Goal: Task Accomplishment & Management: Manage account settings

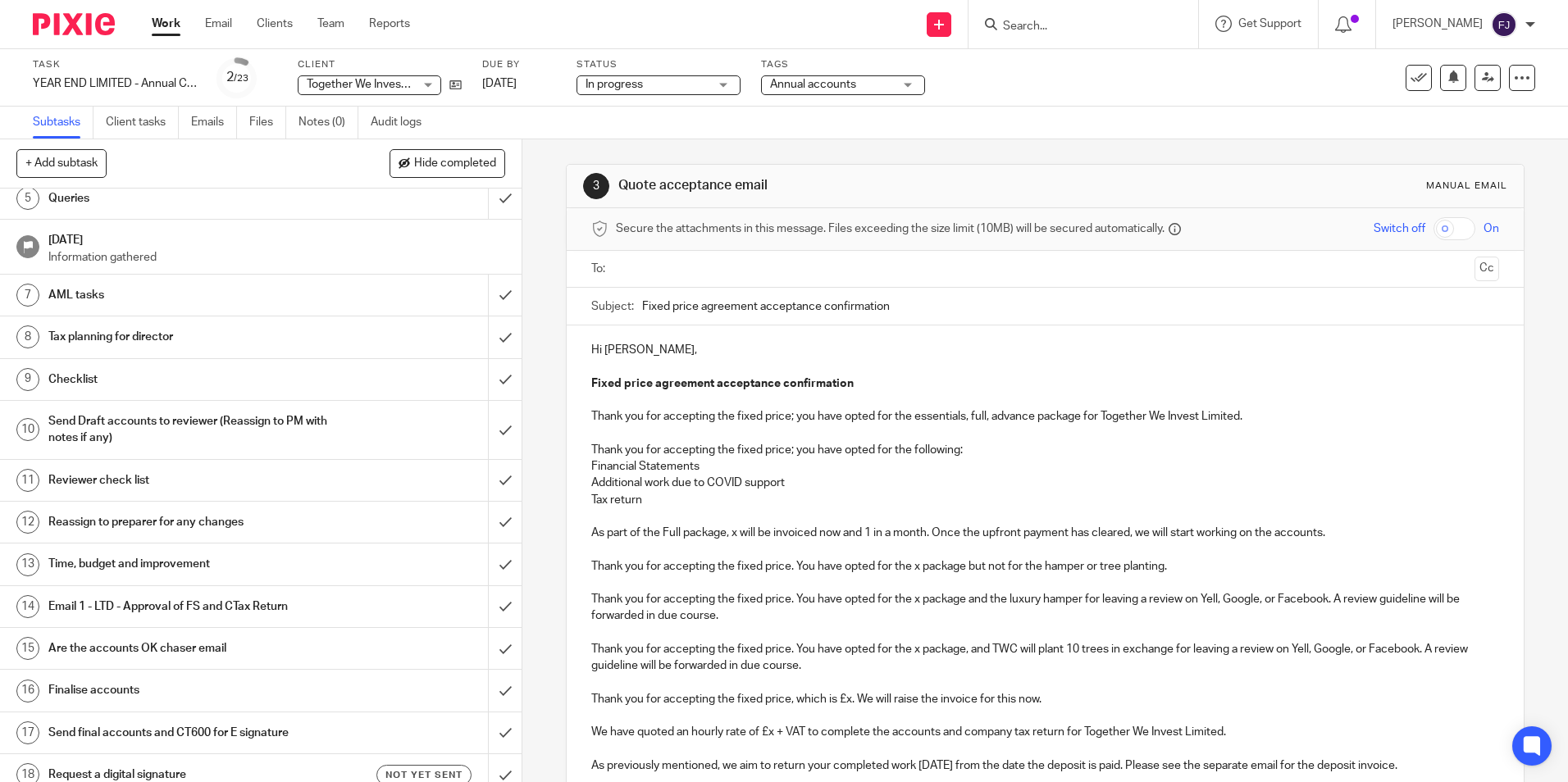
scroll to position [246, 0]
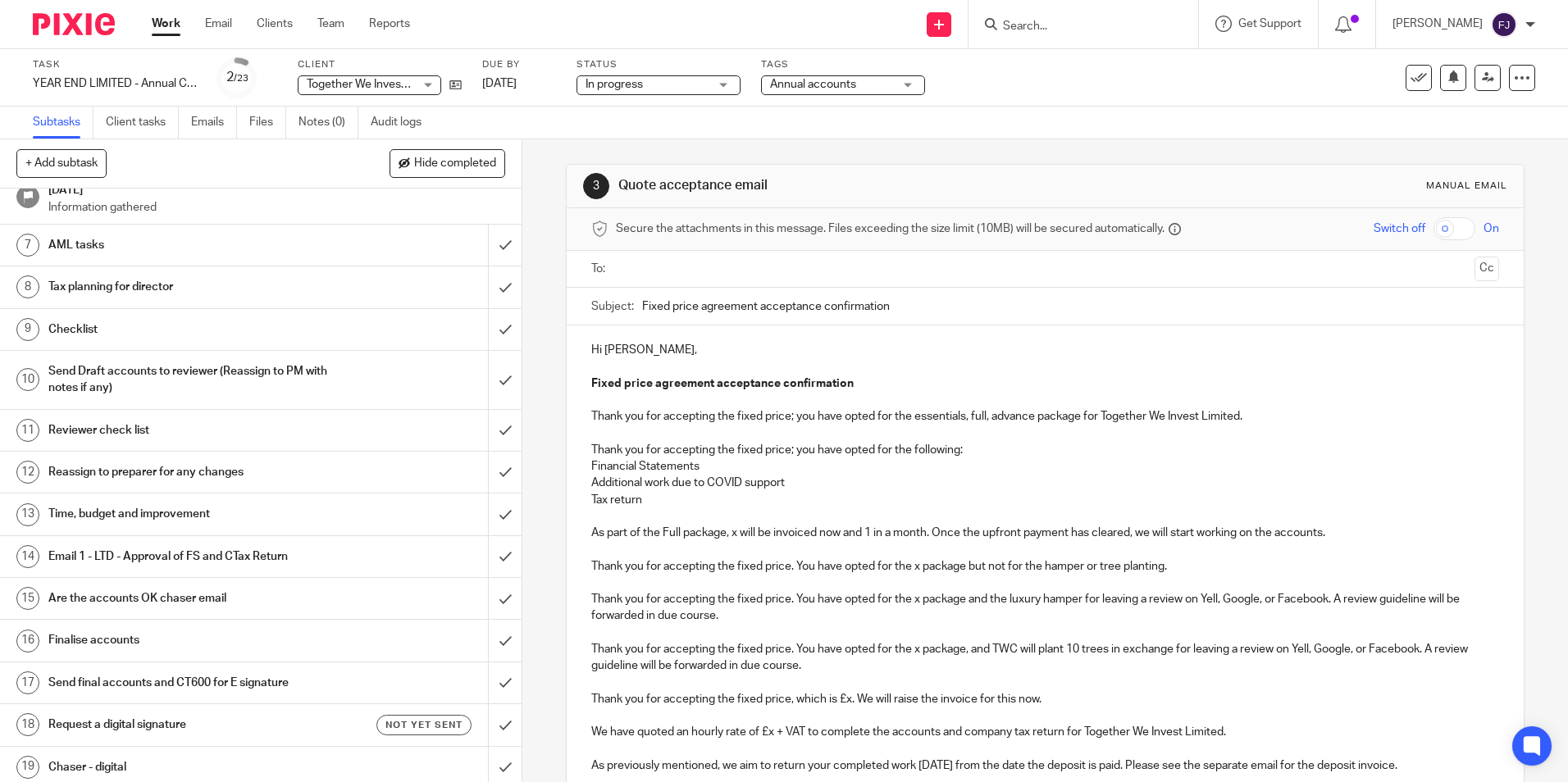
click at [115, 517] on h1 "Time, budget and improvement" at bounding box center [190, 515] width 282 height 25
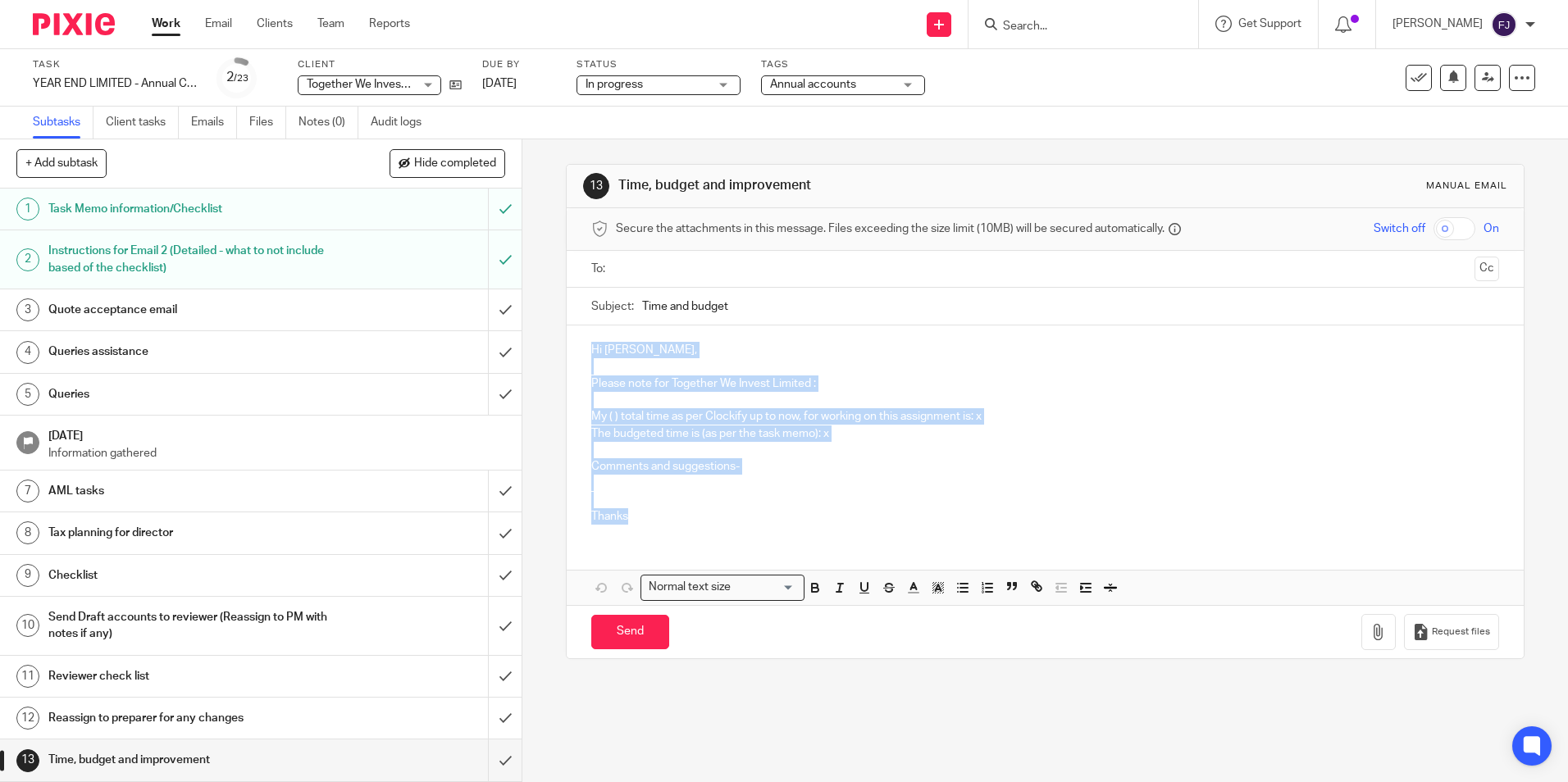
drag, startPoint x: 584, startPoint y: 348, endPoint x: 699, endPoint y: 524, distance: 210.2
click at [699, 524] on div "Hi Aaron, Please note for Together We Invest Limited : My ( ) total time as per…" at bounding box center [1044, 430] width 956 height 212
click at [679, 517] on p "Thanks" at bounding box center [1044, 516] width 907 height 17
drag, startPoint x: 647, startPoint y: 518, endPoint x: 545, endPoint y: 305, distance: 236.2
click at [535, 305] on div "13 Time, budget and improvement Manual email Secure the attachments in this mes…" at bounding box center [1045, 461] width 1045 height 643
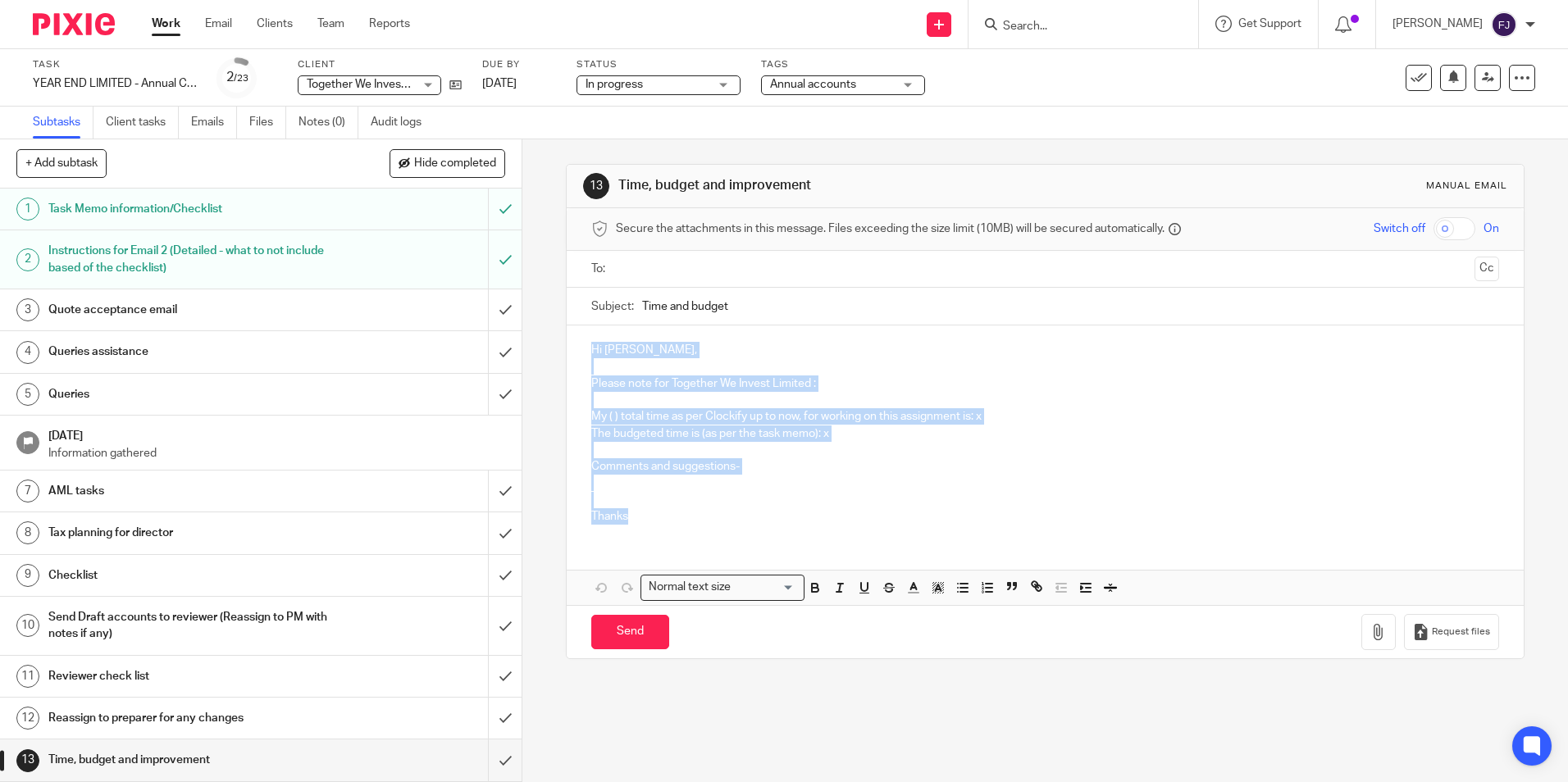
click at [665, 347] on p "Hi Aaron," at bounding box center [1044, 350] width 907 height 17
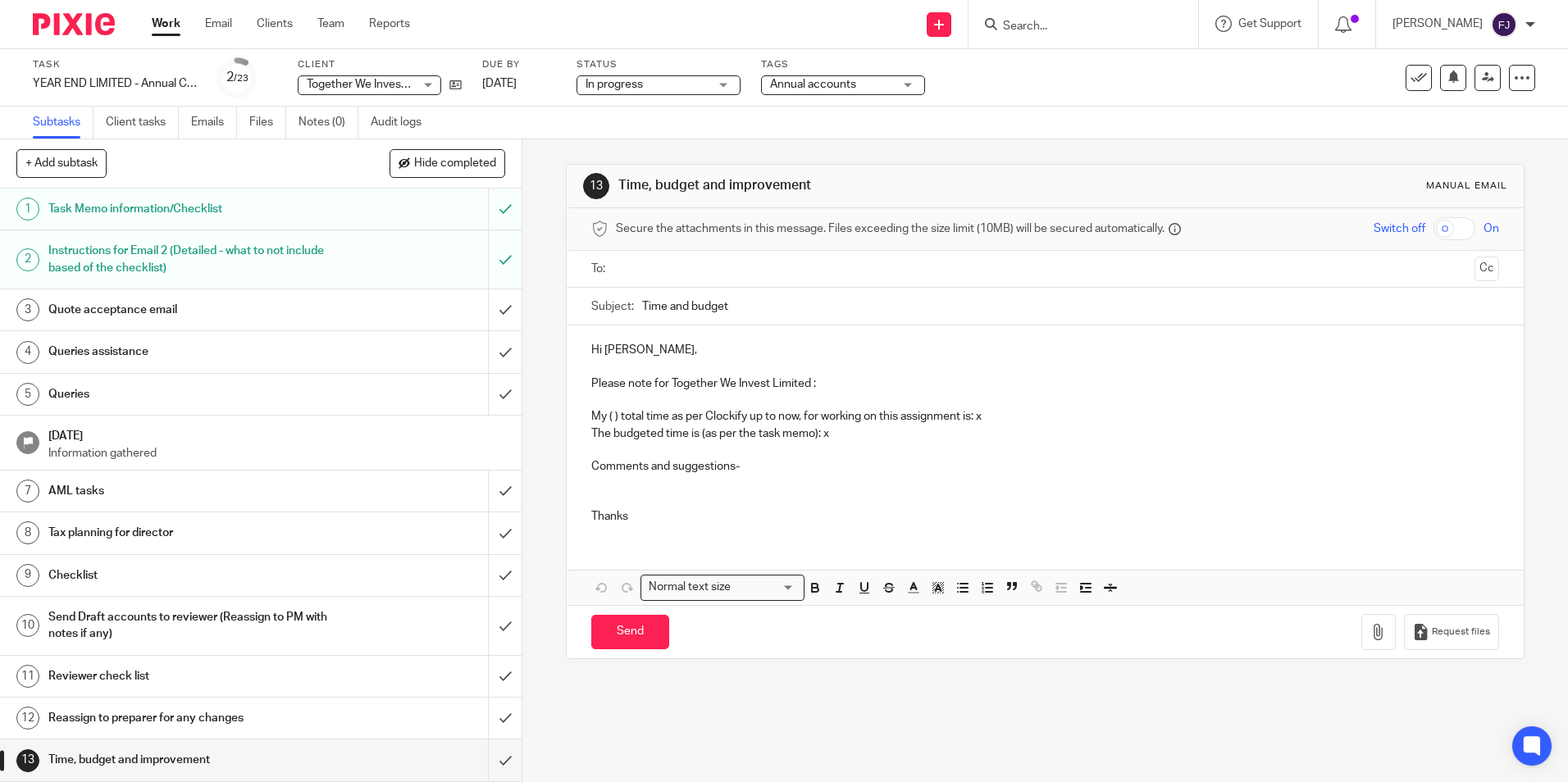
click at [607, 365] on p at bounding box center [1044, 367] width 907 height 17
click at [605, 398] on p at bounding box center [1044, 399] width 907 height 17
click at [602, 445] on p at bounding box center [1044, 450] width 907 height 17
click at [591, 492] on p at bounding box center [1044, 492] width 907 height 34
click at [585, 480] on div "Hi Aaron, Please note for Together We Invest Limited : My ( ) total time as per…" at bounding box center [1044, 430] width 956 height 212
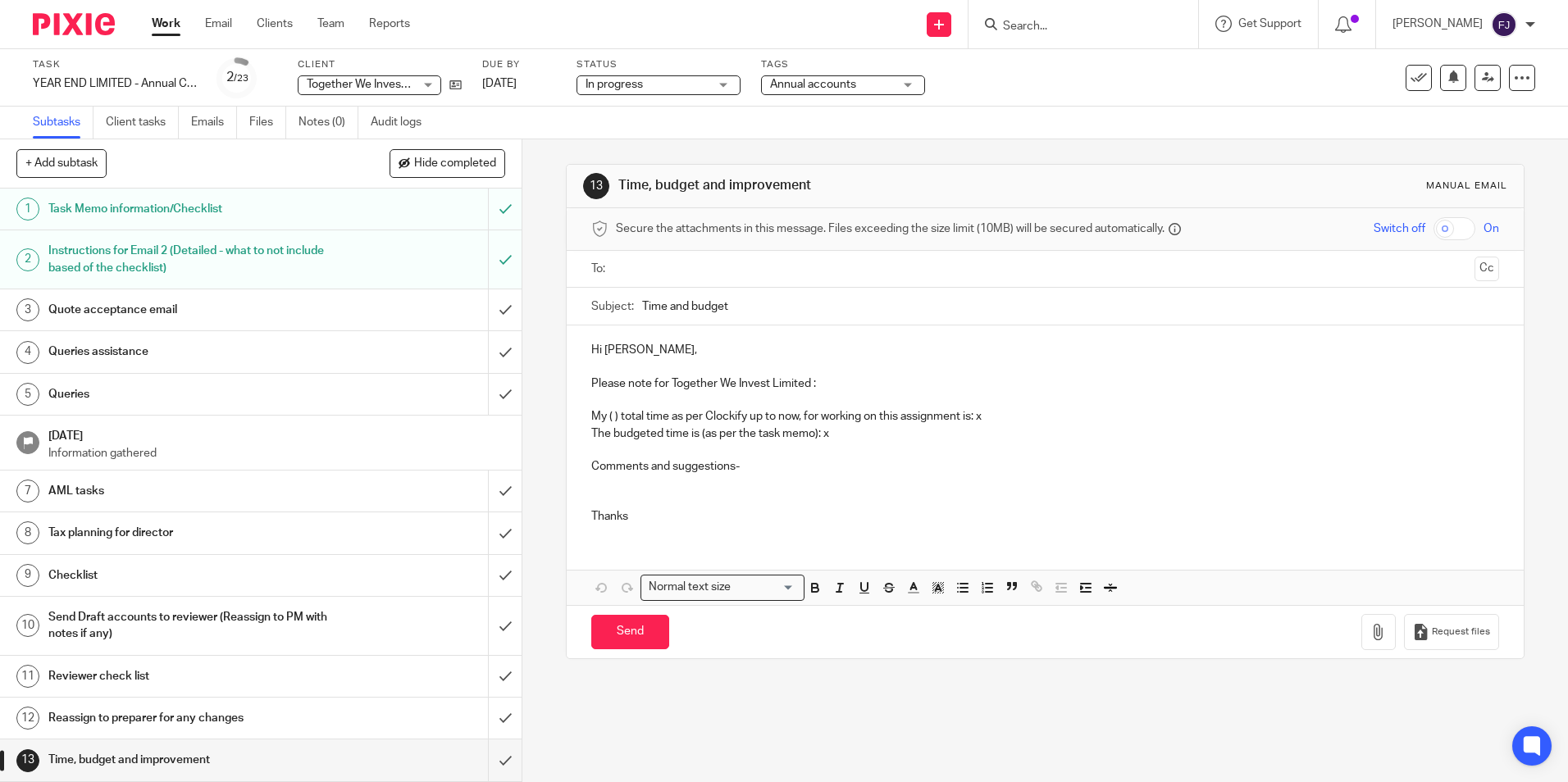
click at [591, 451] on p at bounding box center [1044, 450] width 907 height 17
click at [595, 367] on p at bounding box center [1044, 367] width 907 height 17
click at [588, 334] on div "Hi Aaron, Please note for Together We Invest Limited : My ( ) total time as per…" at bounding box center [1044, 430] width 956 height 212
drag, startPoint x: 647, startPoint y: 344, endPoint x: 646, endPoint y: 352, distance: 8.1
click at [647, 347] on p "Hi Aaron," at bounding box center [1044, 350] width 907 height 17
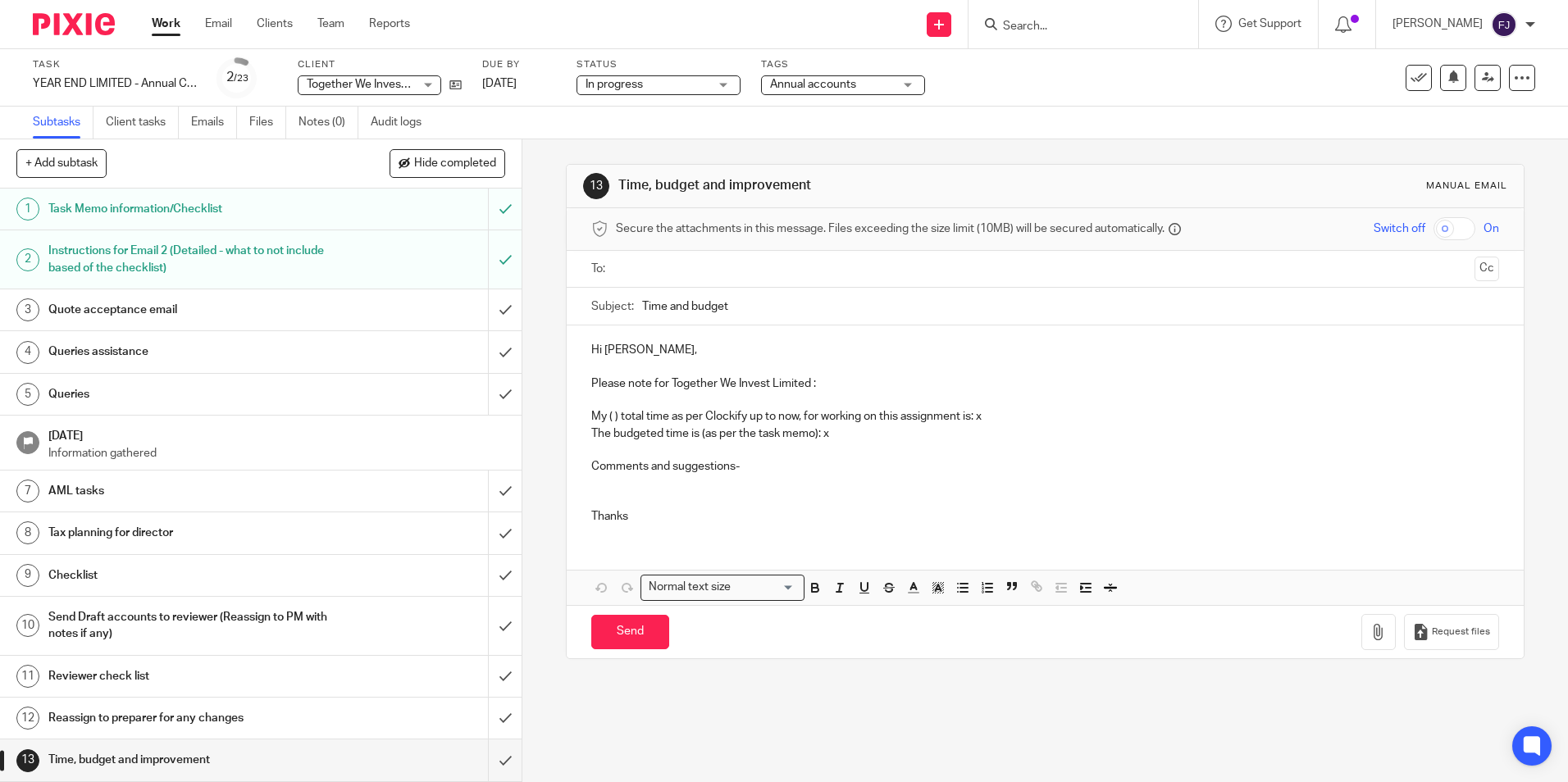
click at [834, 381] on p "Please note for Together We Invest Limited :" at bounding box center [1044, 383] width 907 height 17
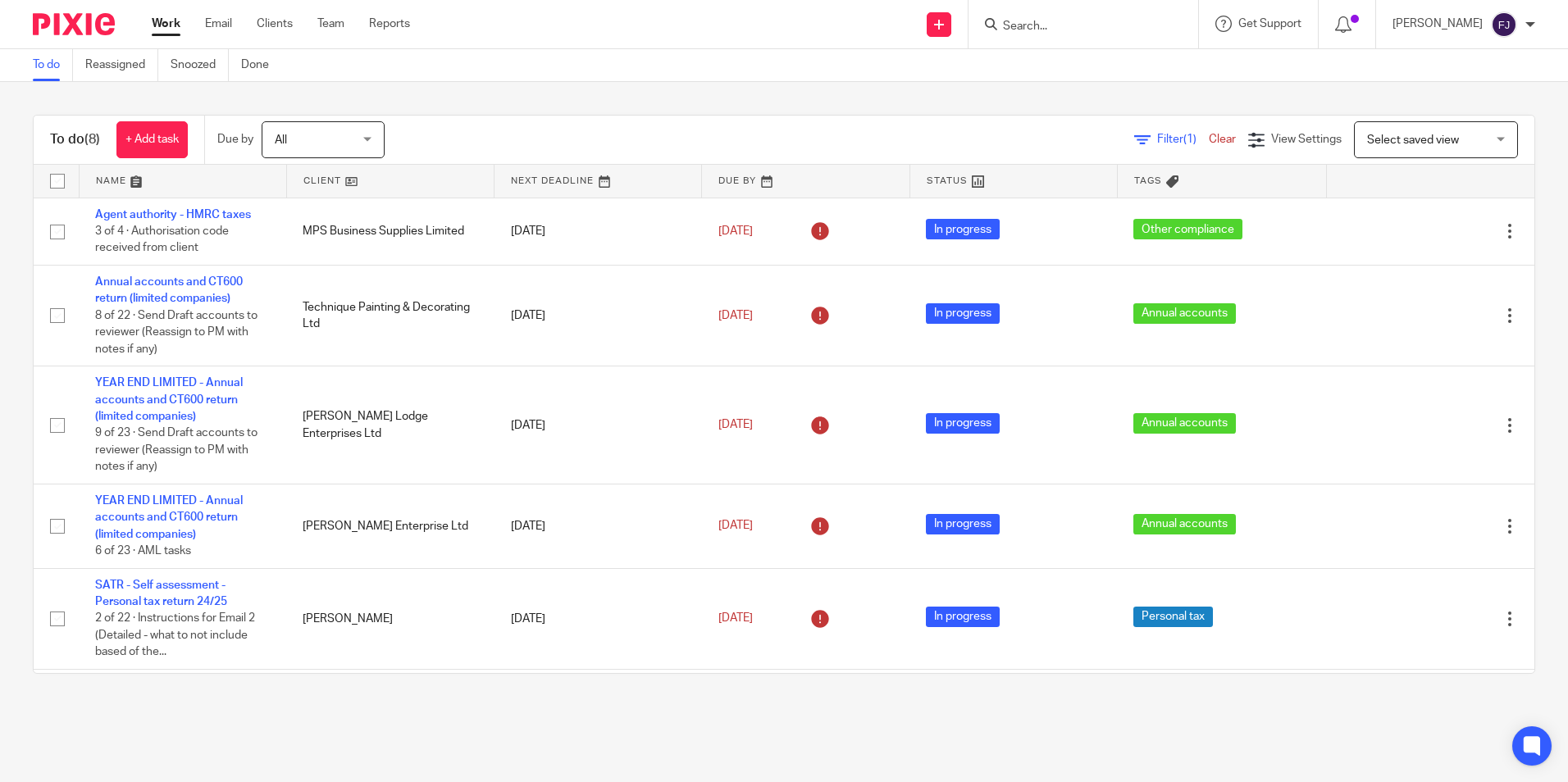
click at [160, 15] on div "Work Email Clients Team Reports Work Email Clients Team Reports Settings" at bounding box center [285, 24] width 299 height 49
click at [168, 20] on link "Work" at bounding box center [166, 24] width 28 height 17
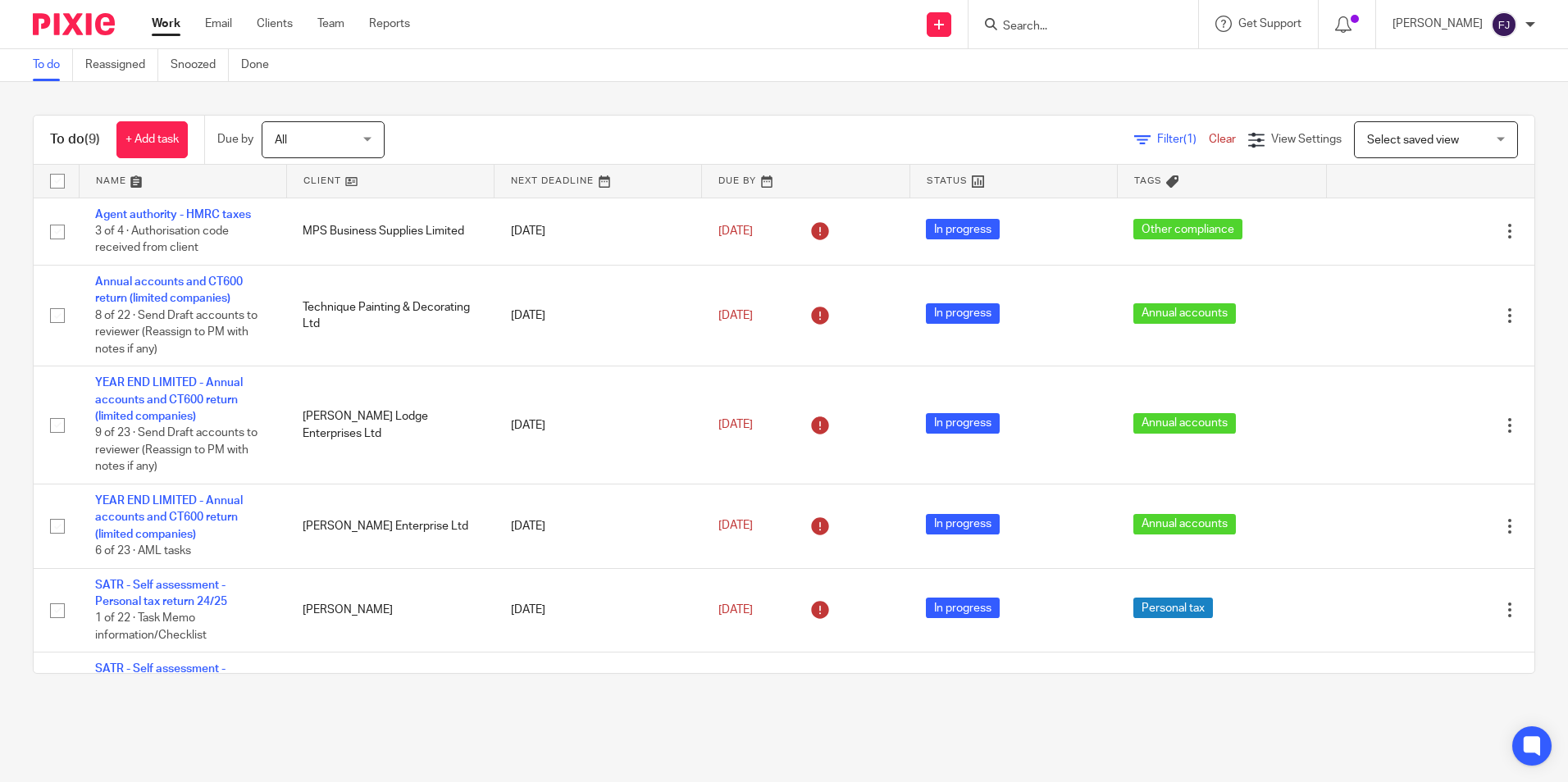
scroll to position [315, 0]
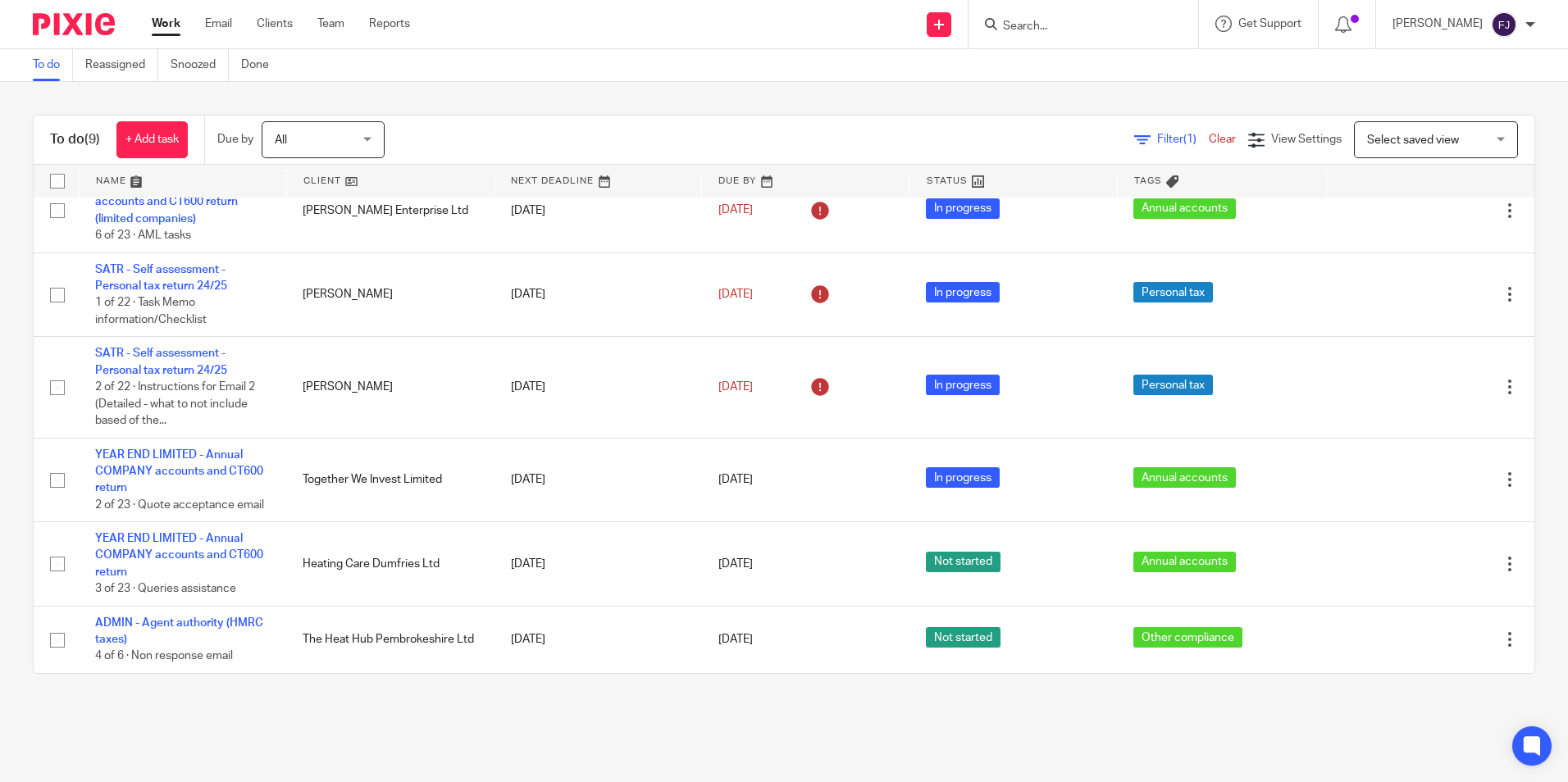
click at [166, 19] on link "Work" at bounding box center [166, 24] width 28 height 17
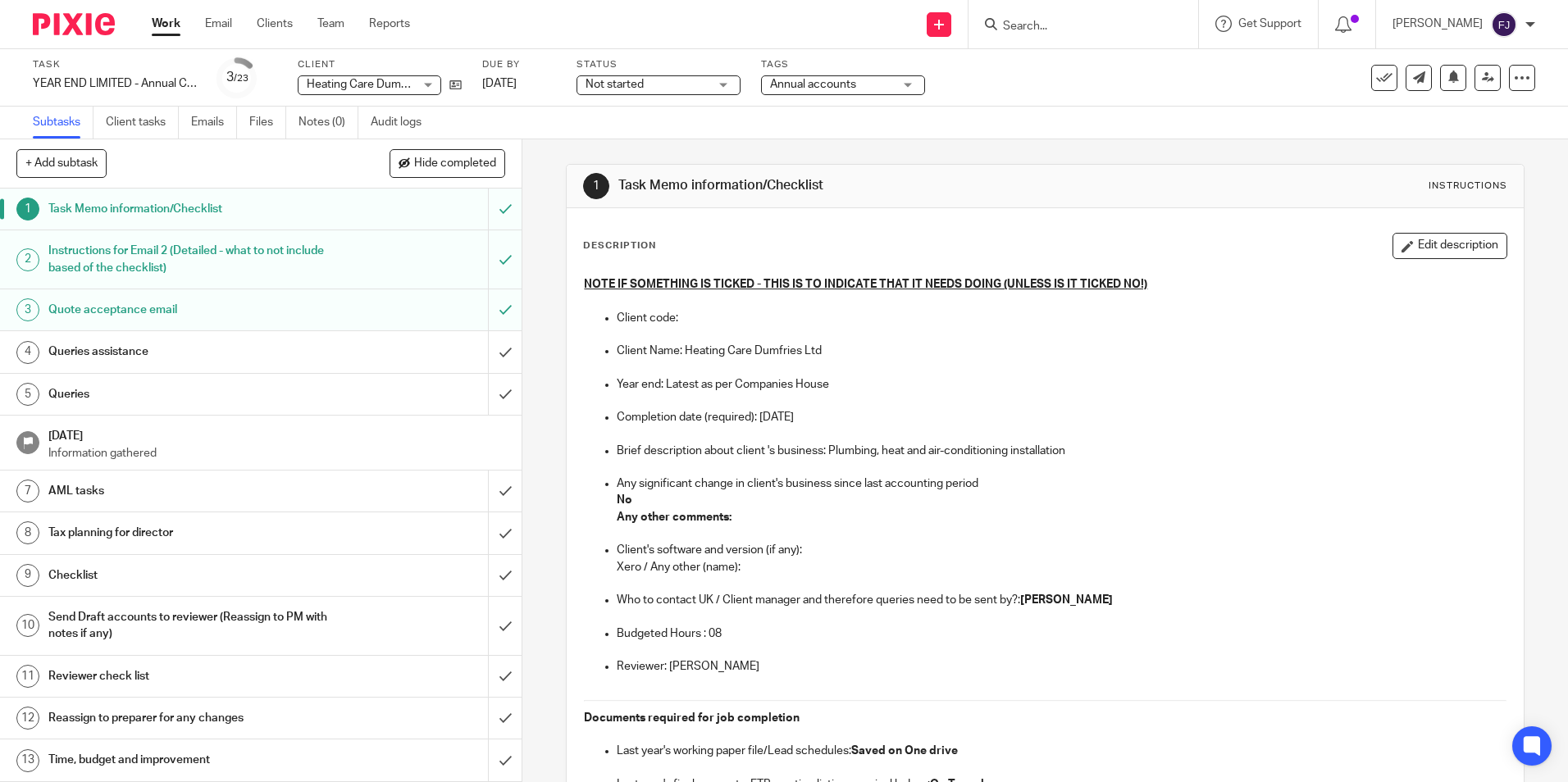
drag, startPoint x: 578, startPoint y: 246, endPoint x: 655, endPoint y: 241, distance: 77.2
click at [655, 241] on div "Description Edit description" at bounding box center [1044, 246] width 923 height 27
drag, startPoint x: 655, startPoint y: 241, endPoint x: 706, endPoint y: 242, distance: 51.0
click at [706, 242] on div "Description Edit description" at bounding box center [1044, 246] width 923 height 27
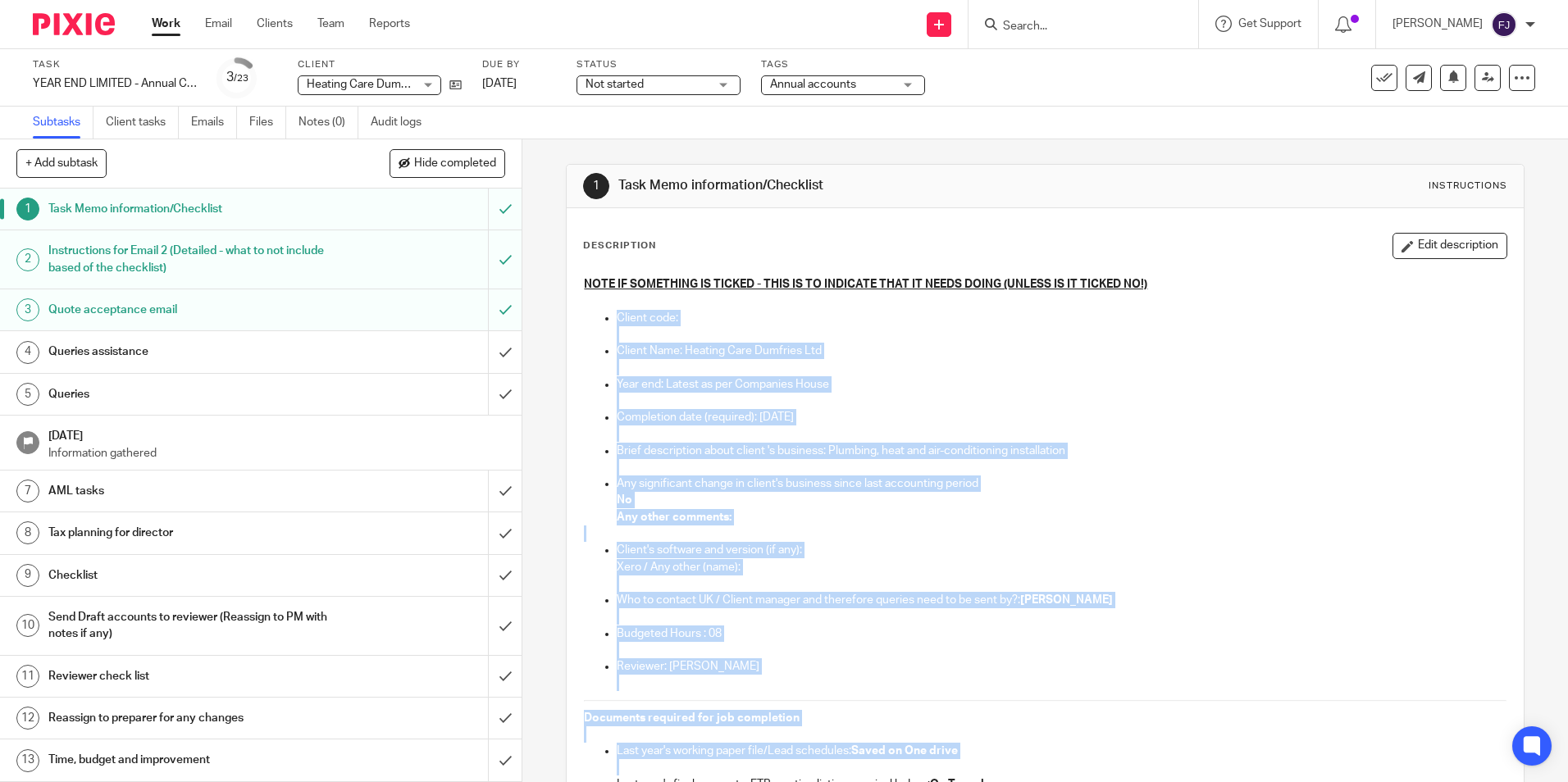
drag, startPoint x: 614, startPoint y: 317, endPoint x: 1052, endPoint y: 747, distance: 613.8
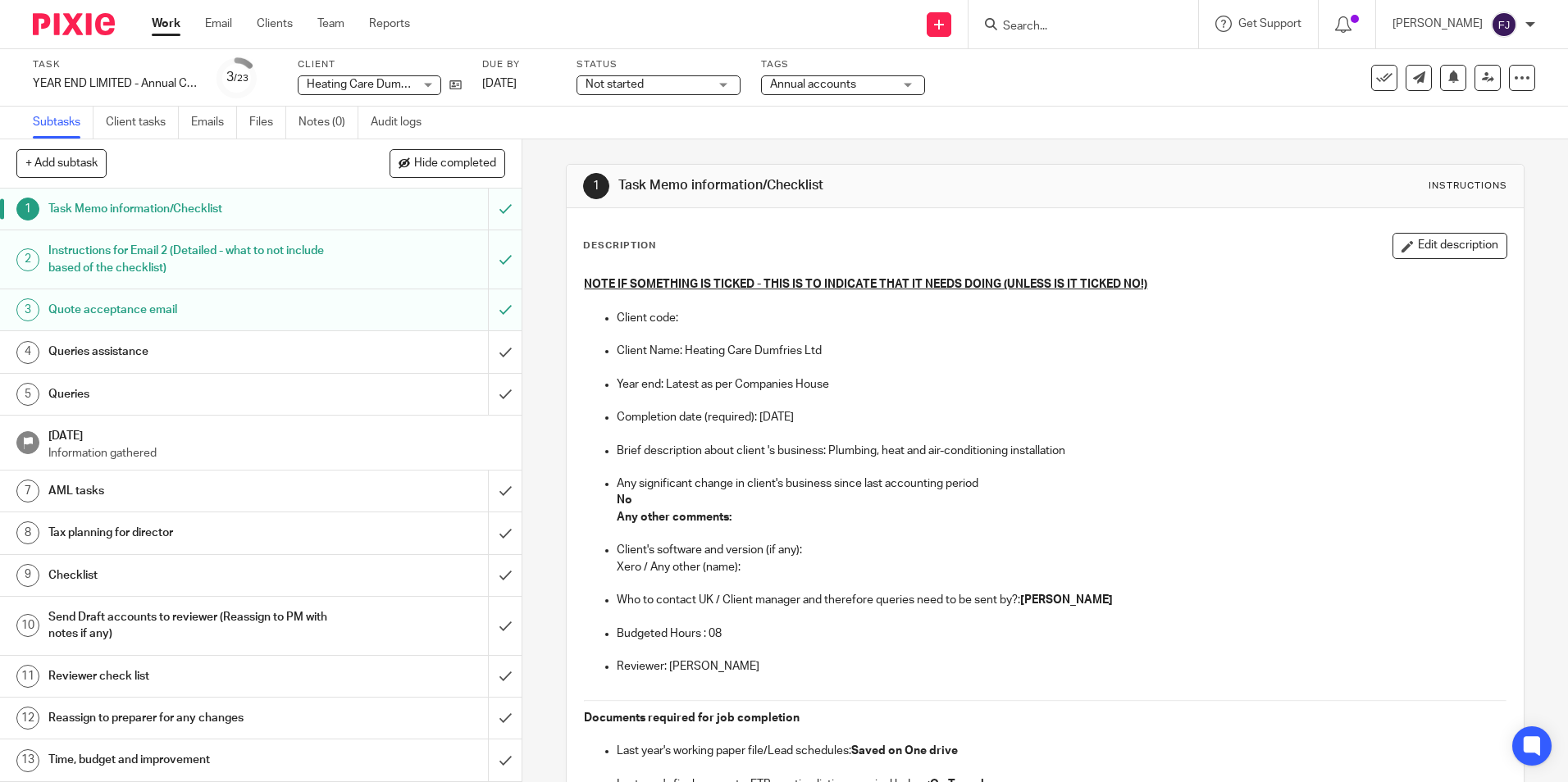
click at [808, 244] on div "Description Edit description" at bounding box center [1044, 246] width 923 height 27
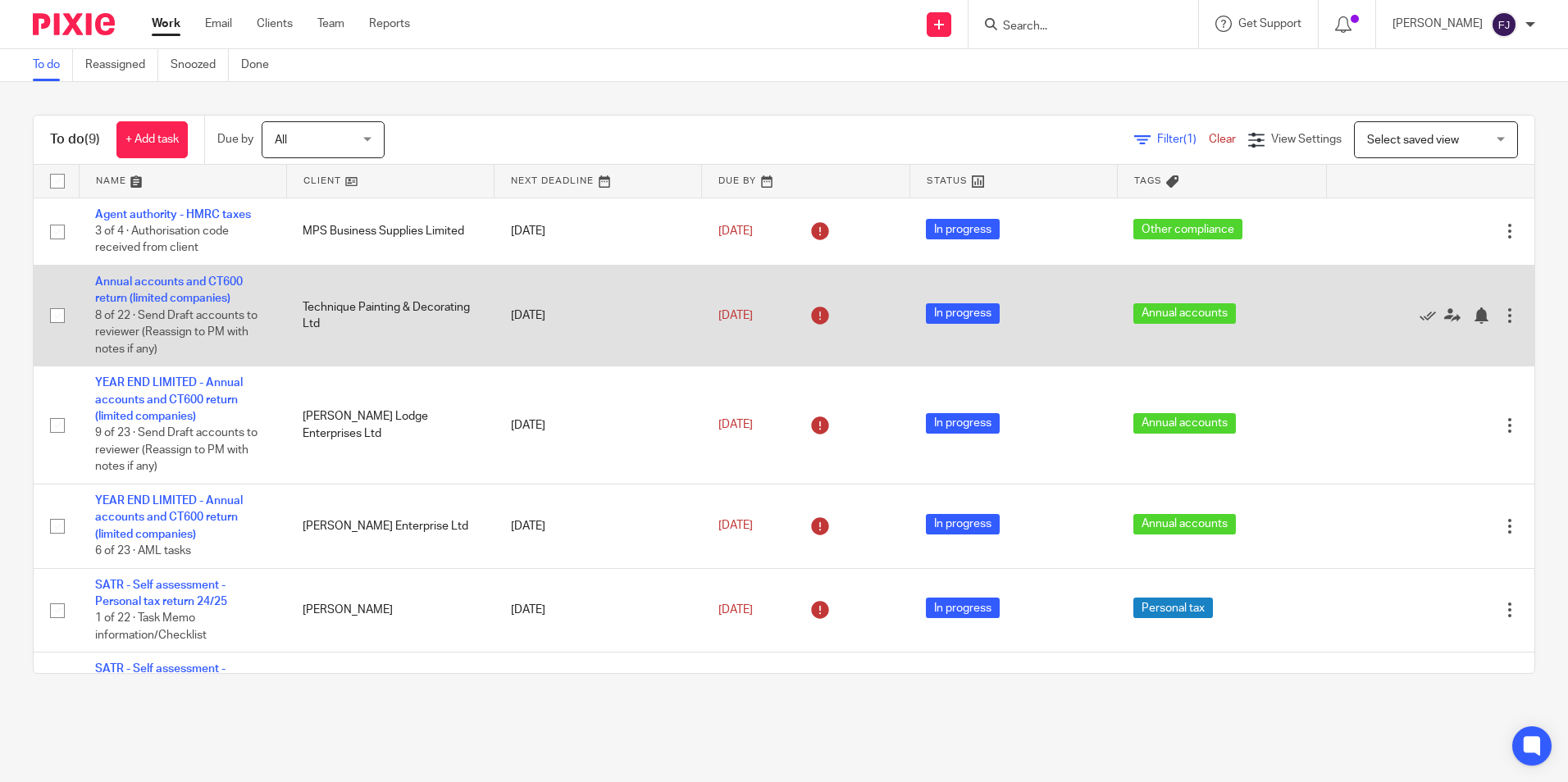
drag, startPoint x: 176, startPoint y: 354, endPoint x: 83, endPoint y: 283, distance: 117.0
click at [83, 283] on td "Annual accounts and CT600 return (limited companies) 8 of 22 · Send Draft accou…" at bounding box center [182, 315] width 207 height 101
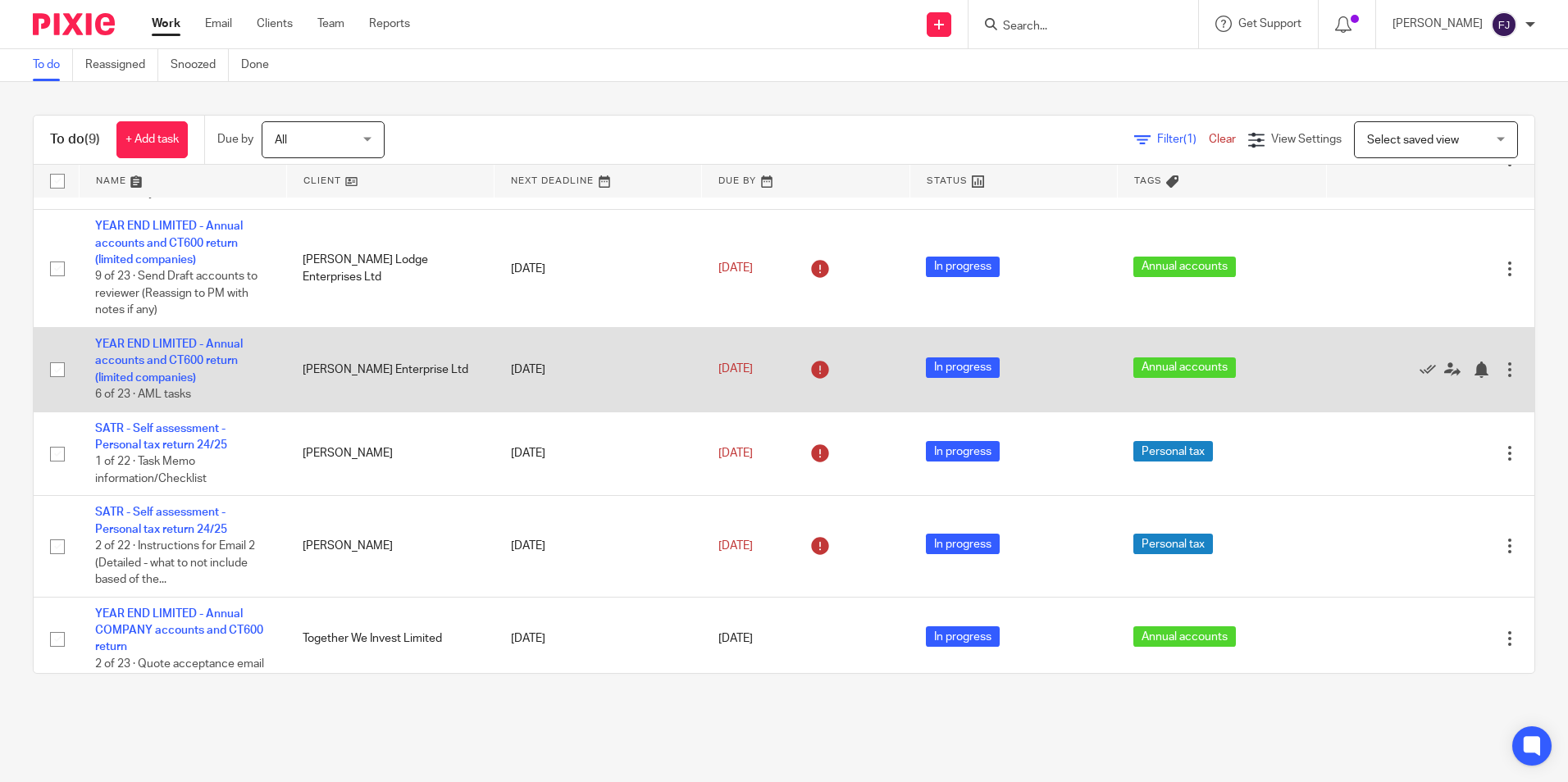
scroll to position [164, 0]
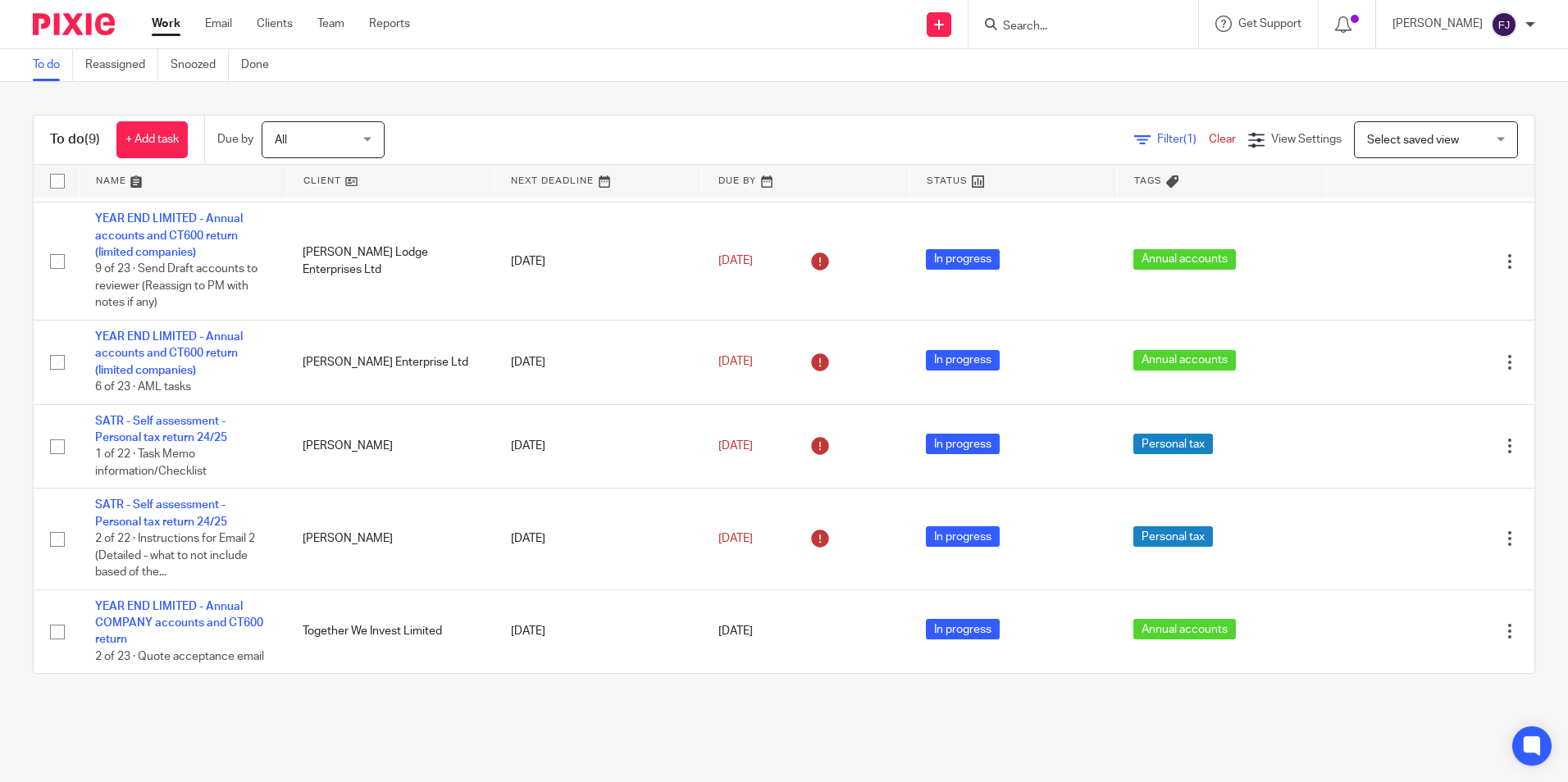
click at [0, 350] on html "Work Email Clients Team Reports Work Email Clients Team Reports Settings Send n…" at bounding box center [784, 391] width 1568 height 782
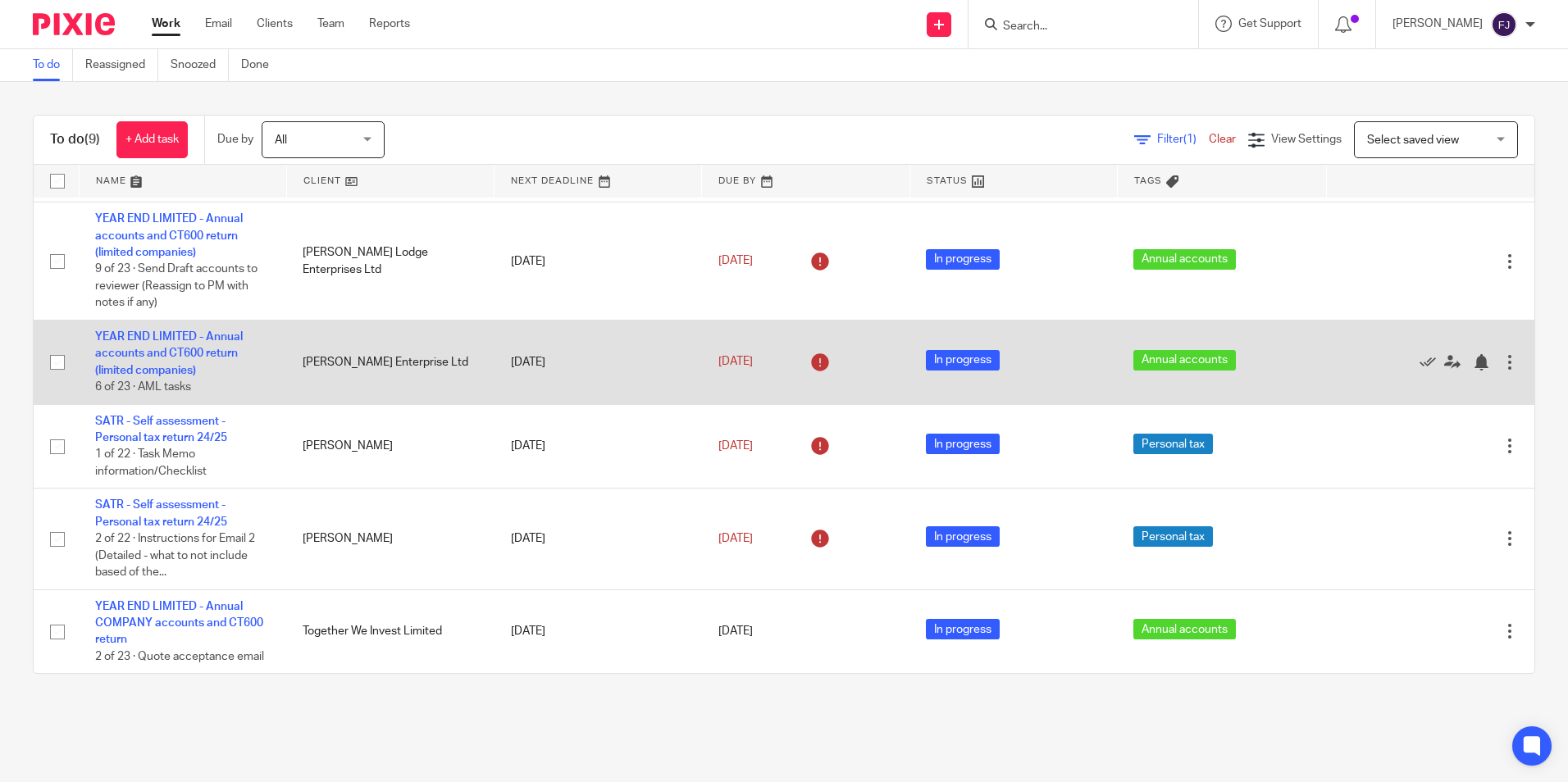
drag, startPoint x: 217, startPoint y: 391, endPoint x: 75, endPoint y: 329, distance: 154.9
click at [75, 329] on tr "YEAR END LIMITED - Annual accounts and CT600 return (limited companies) 6 of 23…" at bounding box center [784, 362] width 1501 height 84
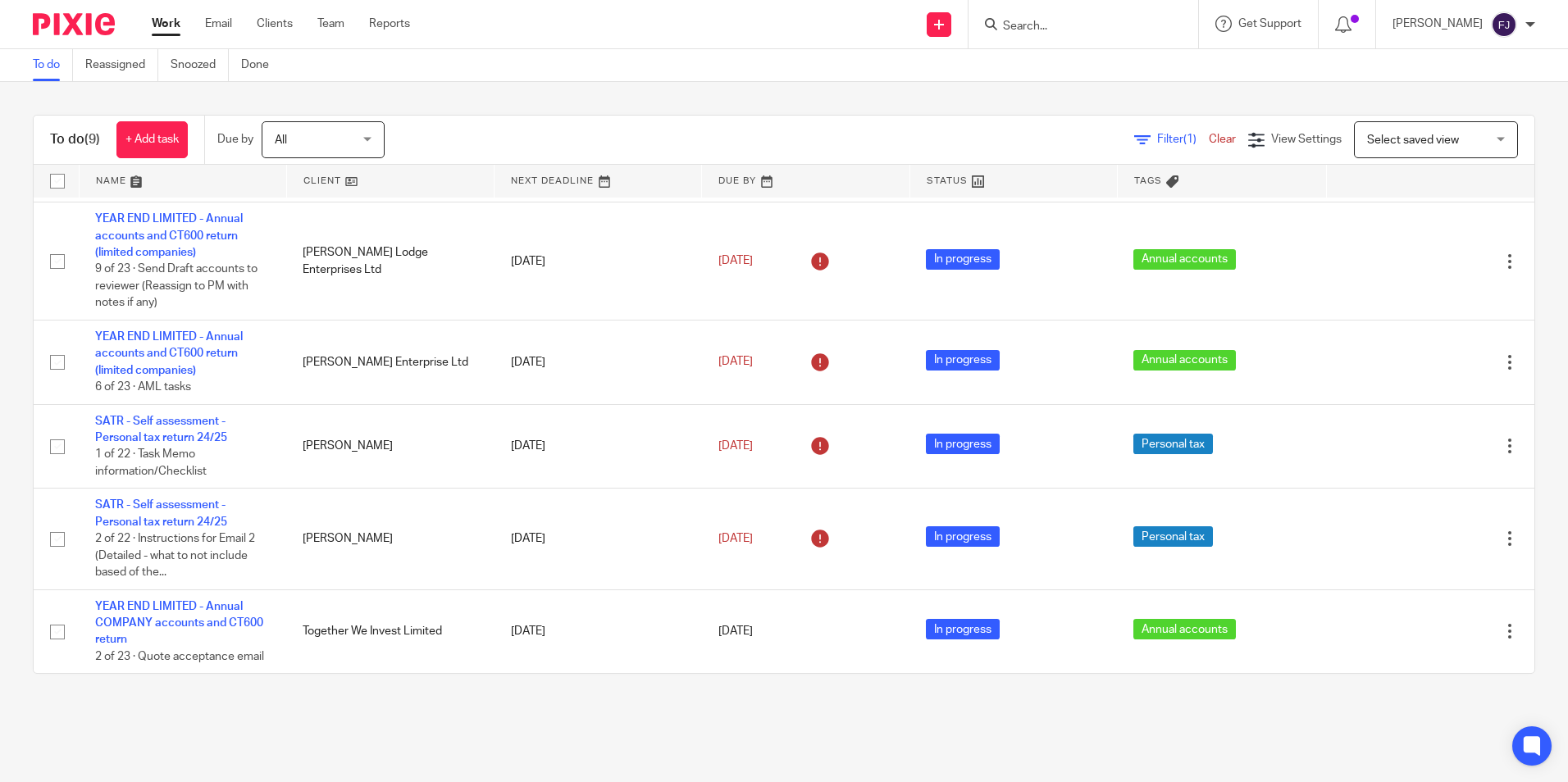
click at [0, 283] on html "Work Email Clients Team Reports Work Email Clients Team Reports Settings Send n…" at bounding box center [784, 391] width 1568 height 782
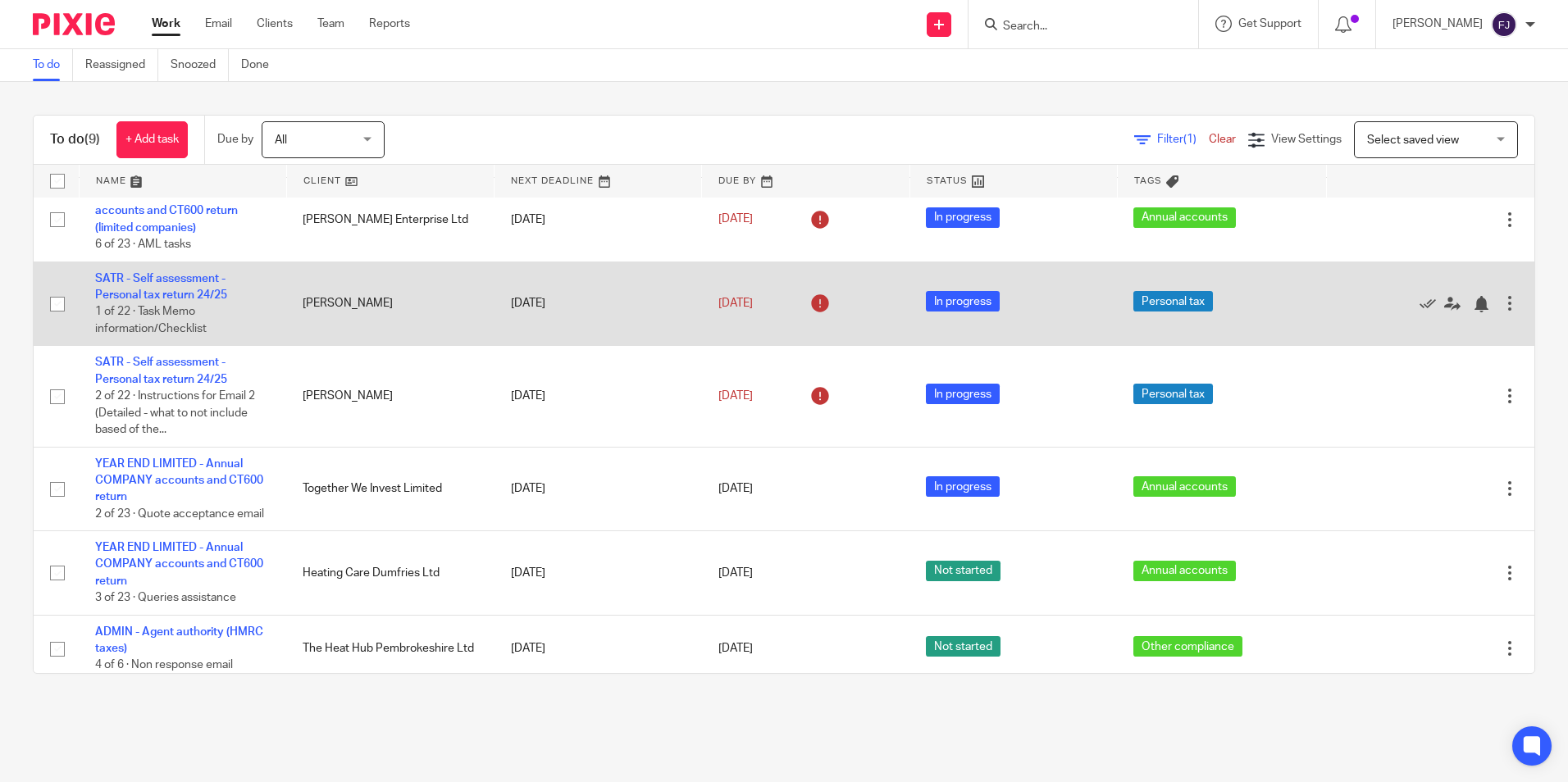
scroll to position [315, 0]
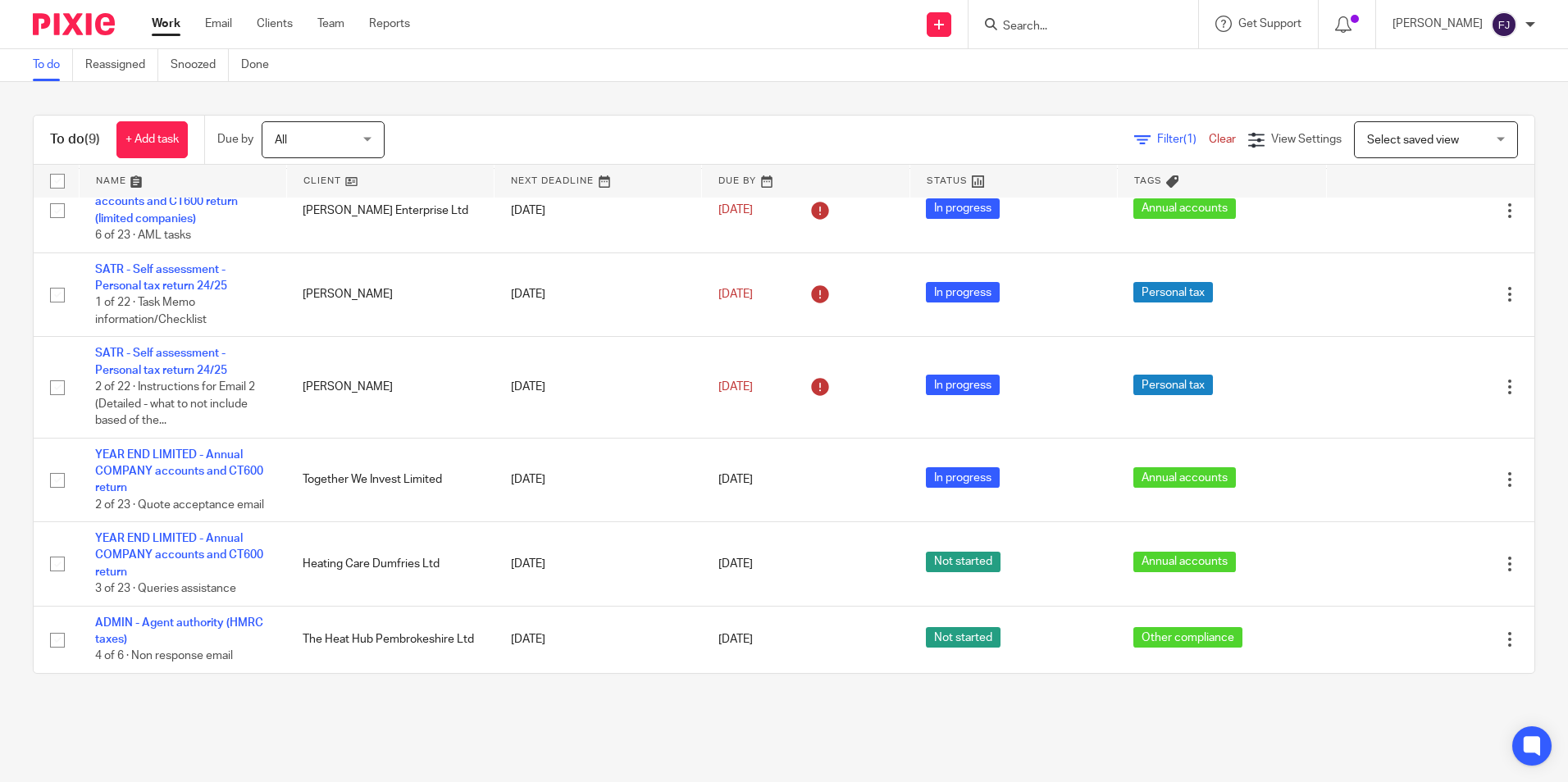
click at [165, 23] on link "Work" at bounding box center [166, 24] width 28 height 17
